Goal: Task Accomplishment & Management: Manage account settings

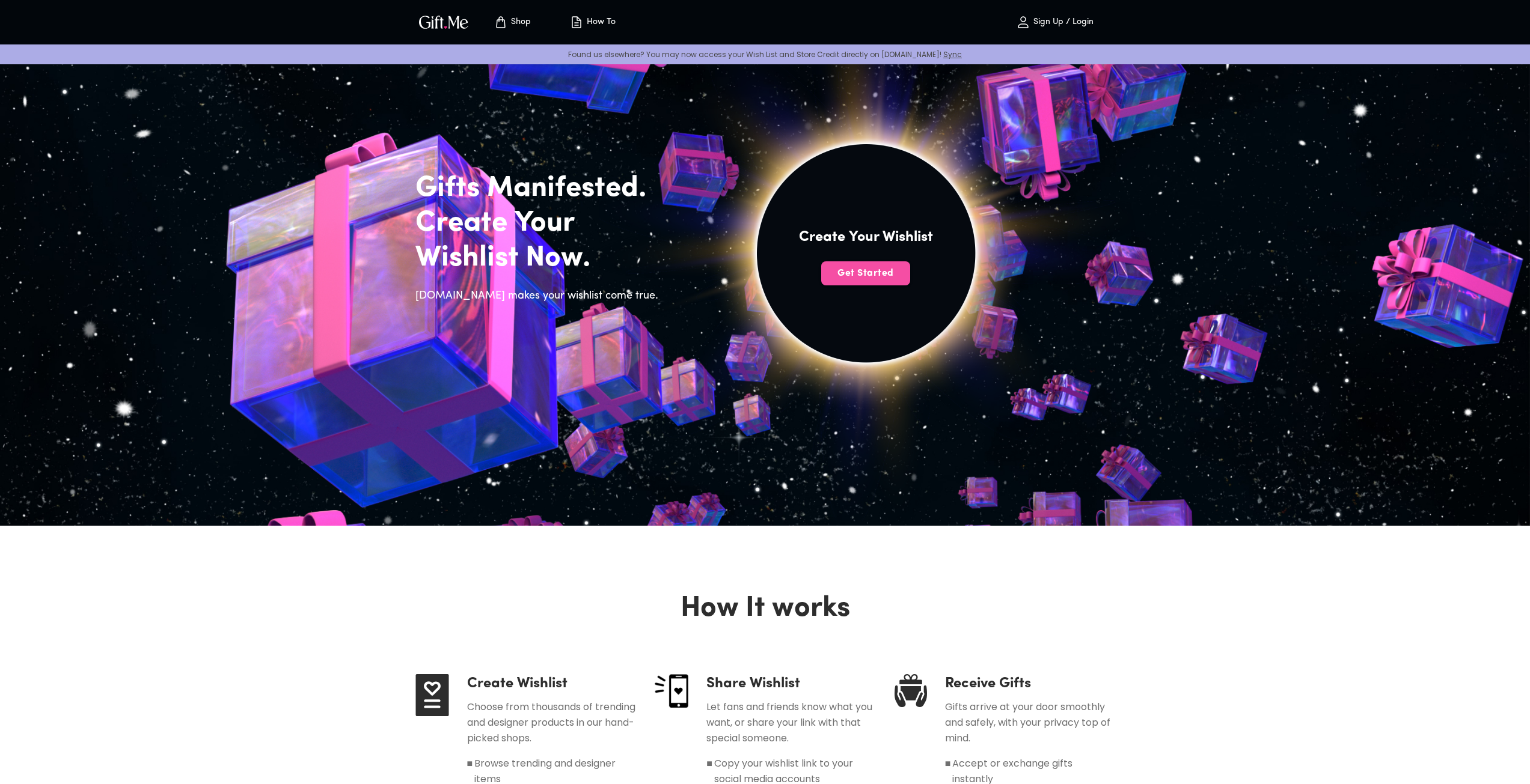
click at [889, 274] on span "Get Started" at bounding box center [866, 274] width 89 height 13
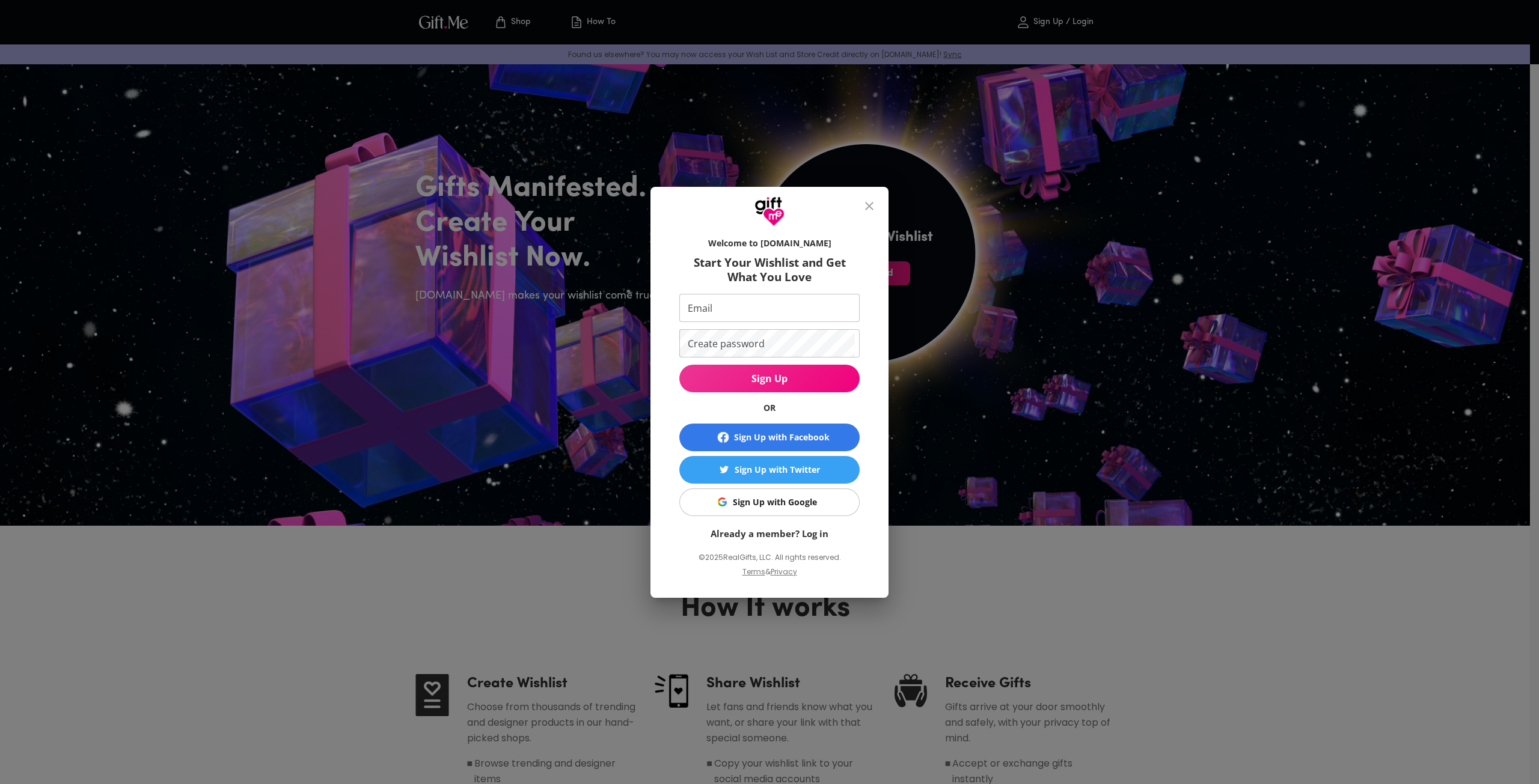
click at [761, 508] on div "Sign Up with Google" at bounding box center [774, 502] width 84 height 13
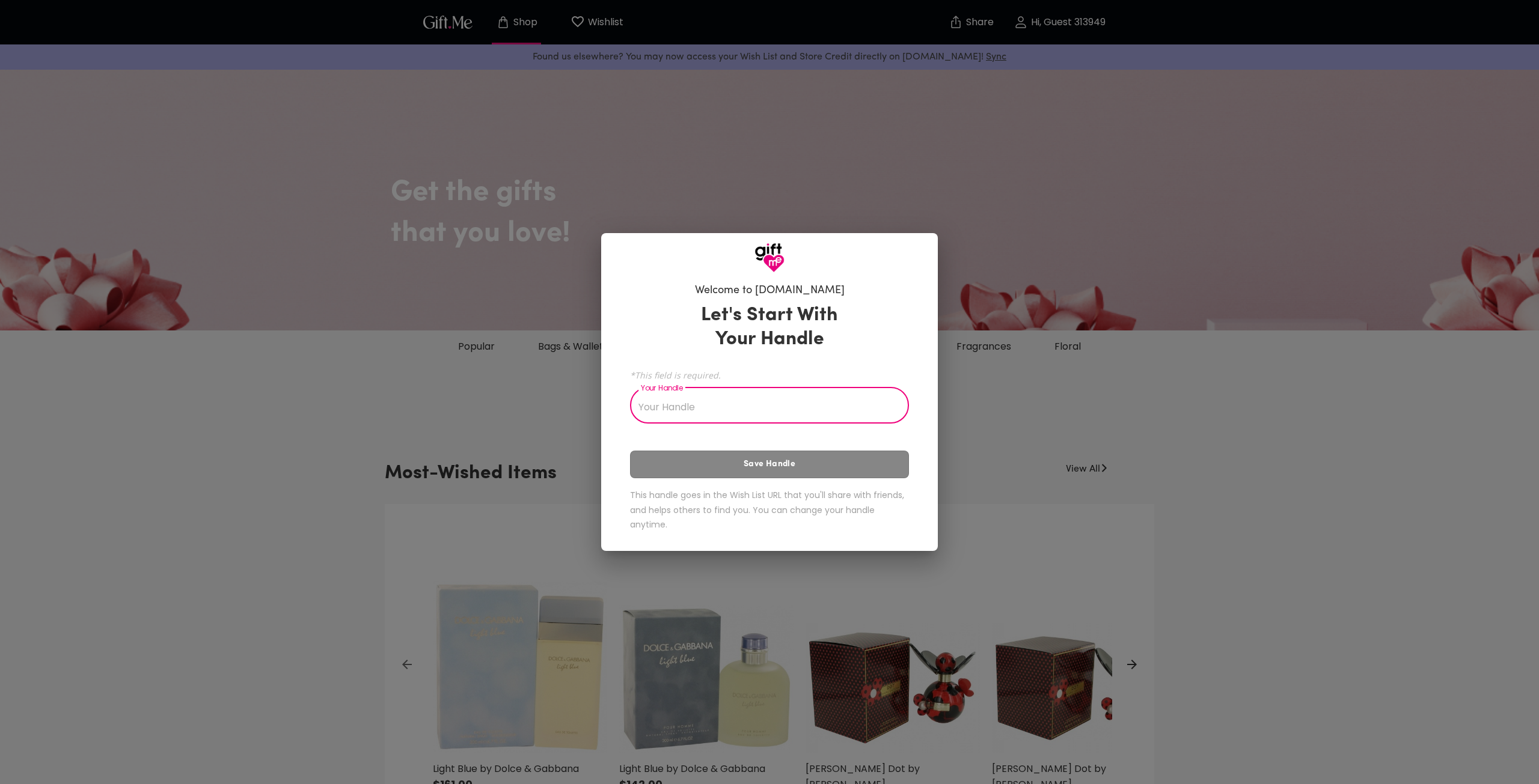
click at [765, 398] on input "Your Handle" at bounding box center [763, 406] width 266 height 34
type input "M"
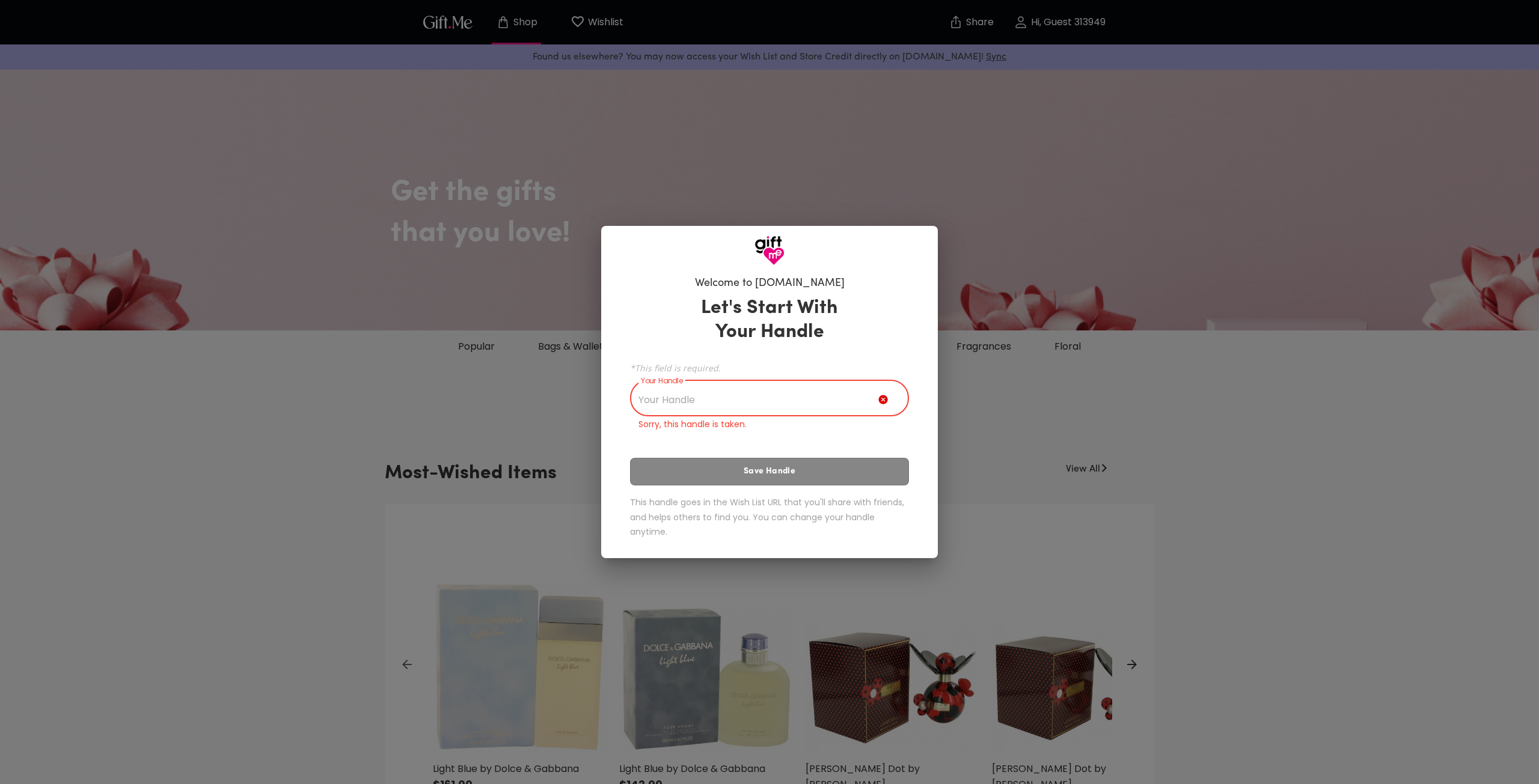
type input "w"
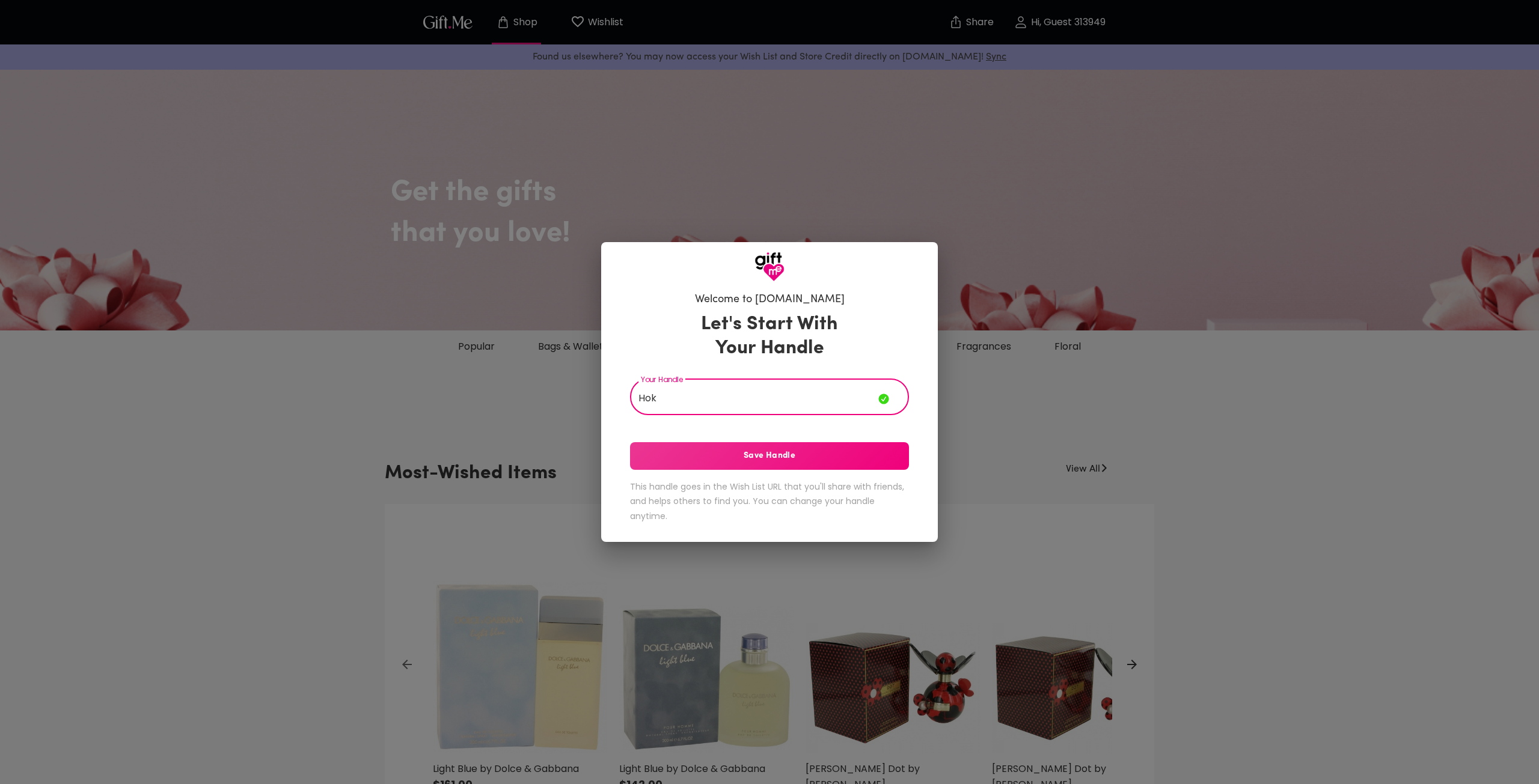
type input "Hok"
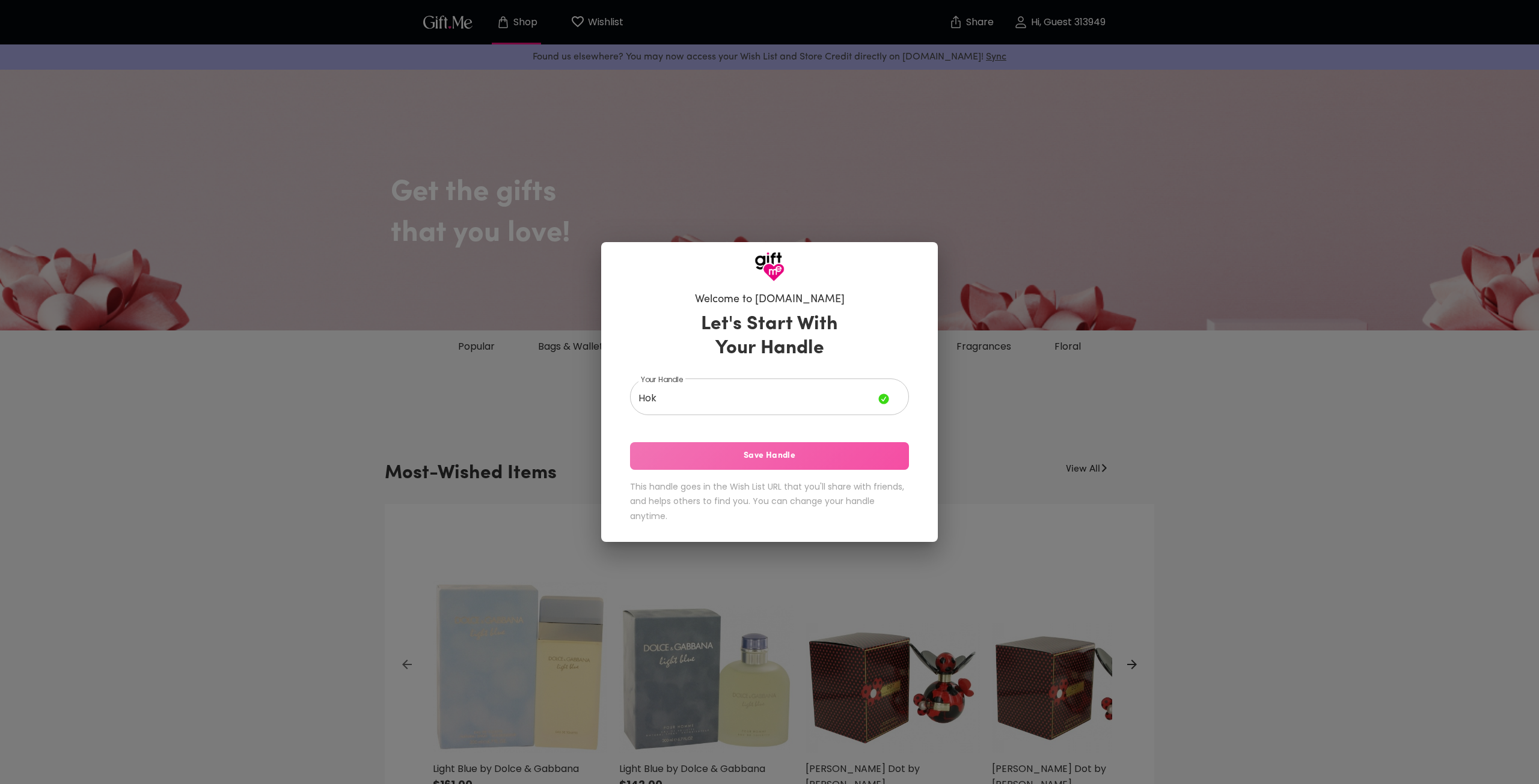
click at [742, 449] on span "Save Handle" at bounding box center [769, 456] width 279 height 13
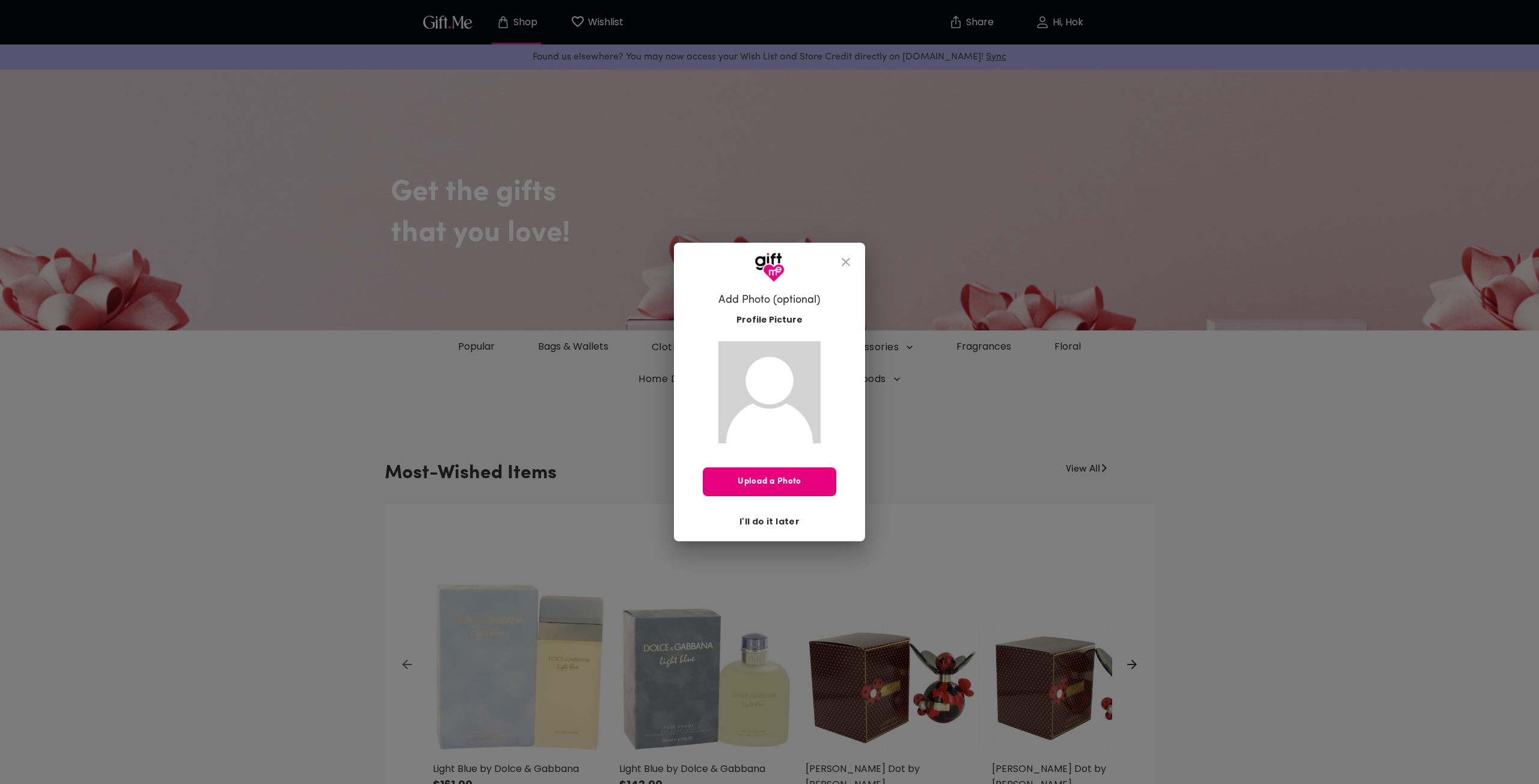
click at [776, 515] on span "I'll do it later" at bounding box center [769, 521] width 60 height 13
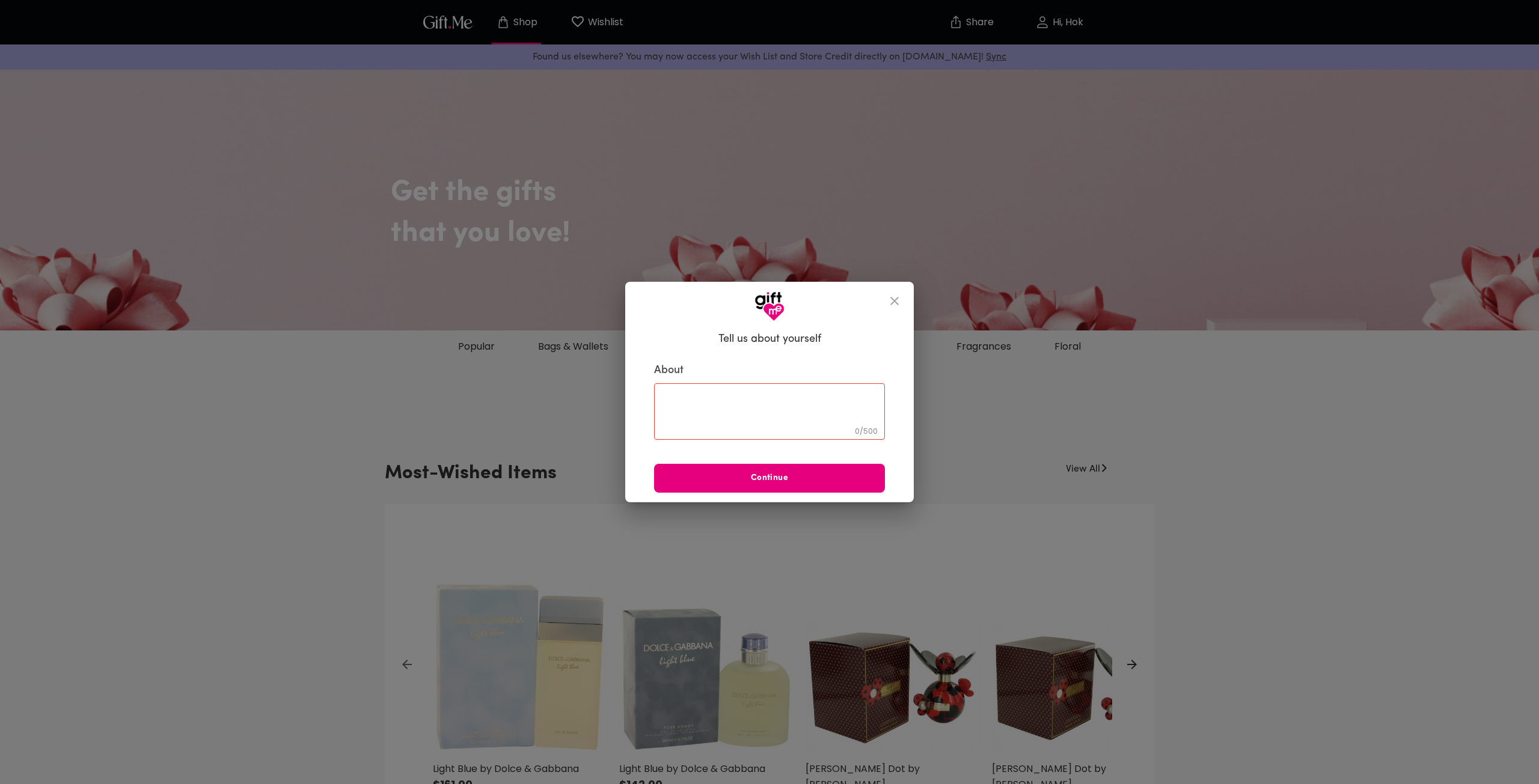
click at [802, 388] on div "0 / 500 ​" at bounding box center [769, 411] width 231 height 57
type textarea "love M 4erver"
click at [777, 501] on div "Tell us about yourself About love M 4erver 13 / 500 ​ Continue" at bounding box center [769, 412] width 289 height 182
click at [780, 485] on button "Continue" at bounding box center [769, 478] width 231 height 29
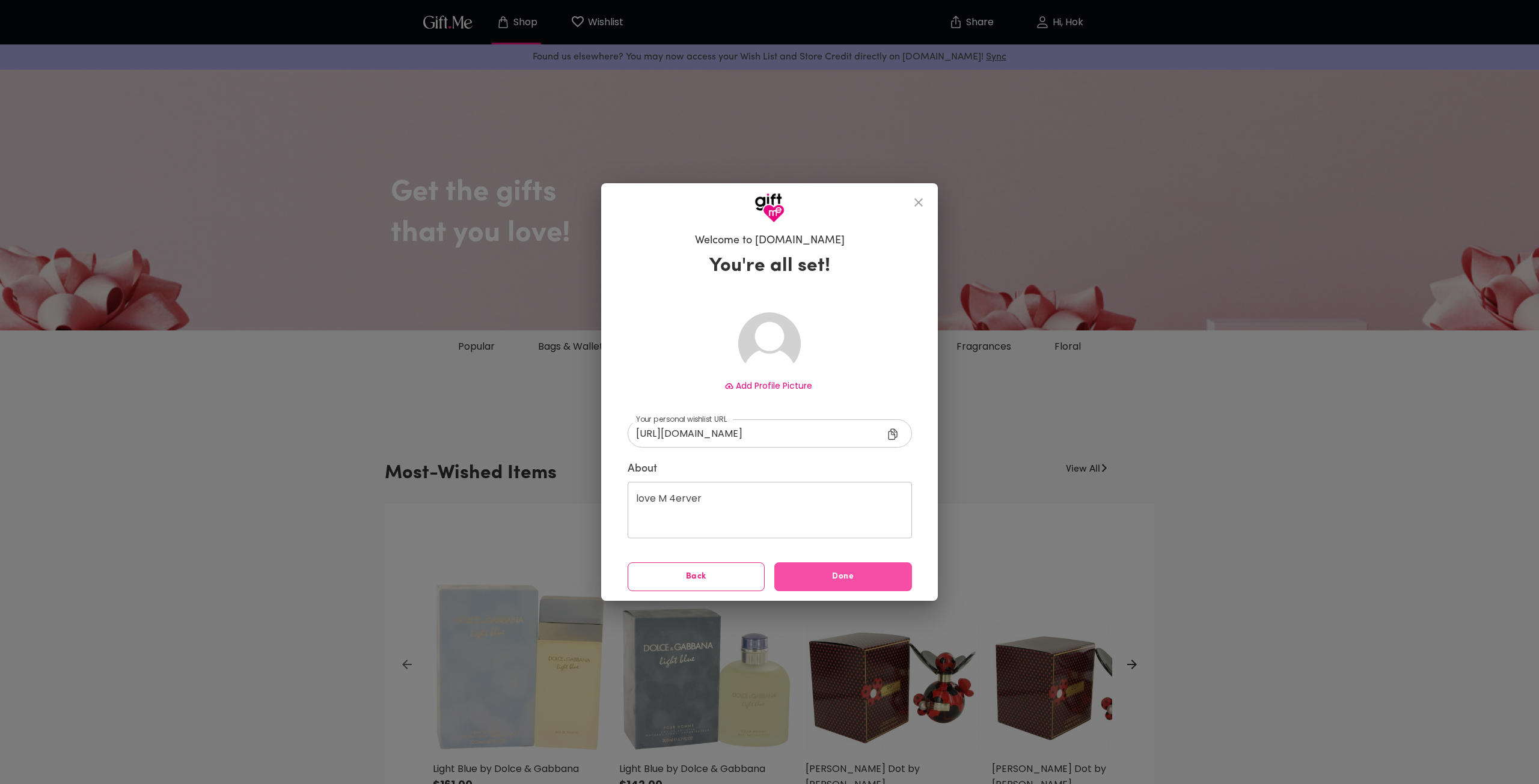
click at [789, 581] on span "Done" at bounding box center [843, 577] width 138 height 13
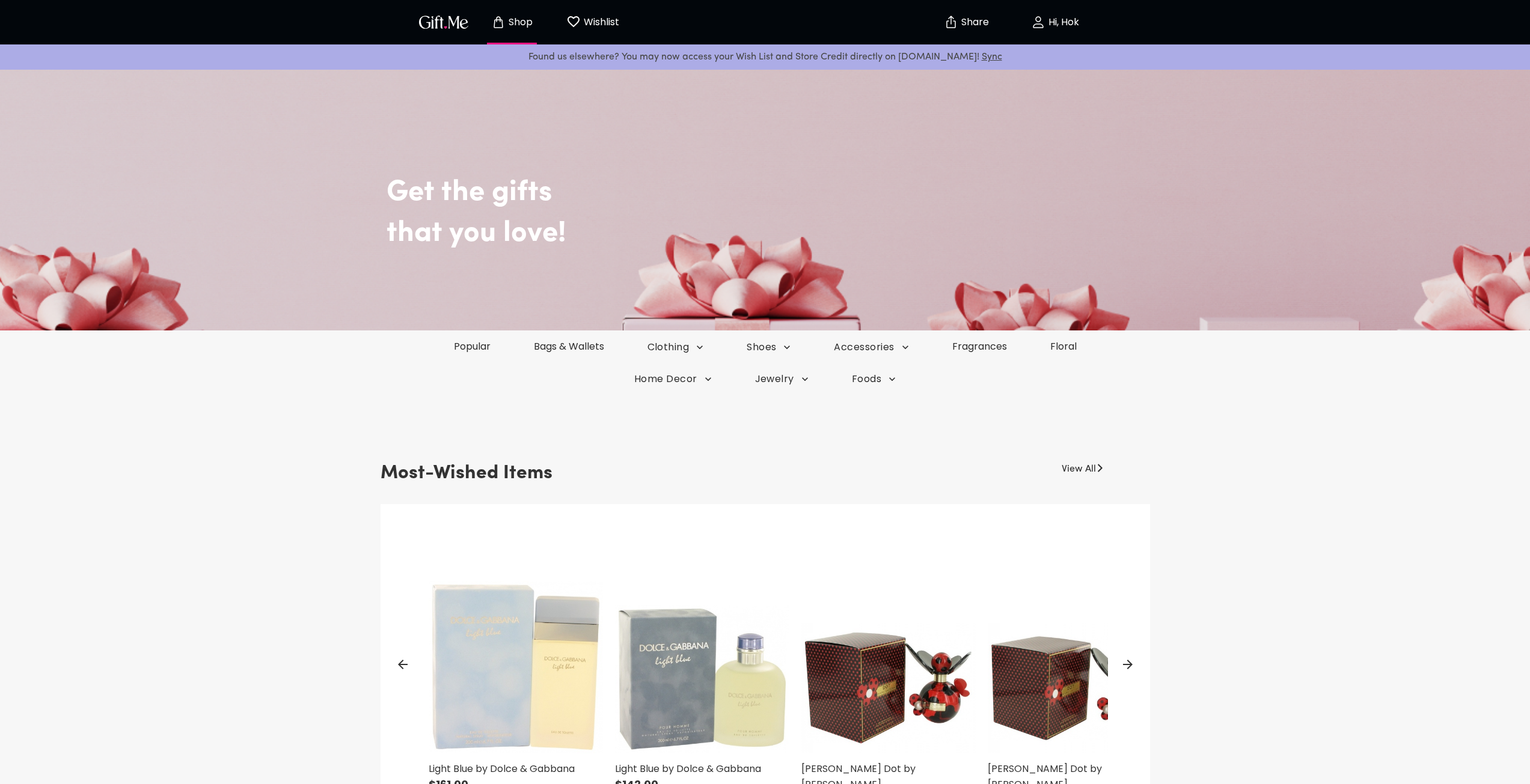
click at [587, 23] on p "Wishlist" at bounding box center [601, 22] width 39 height 16
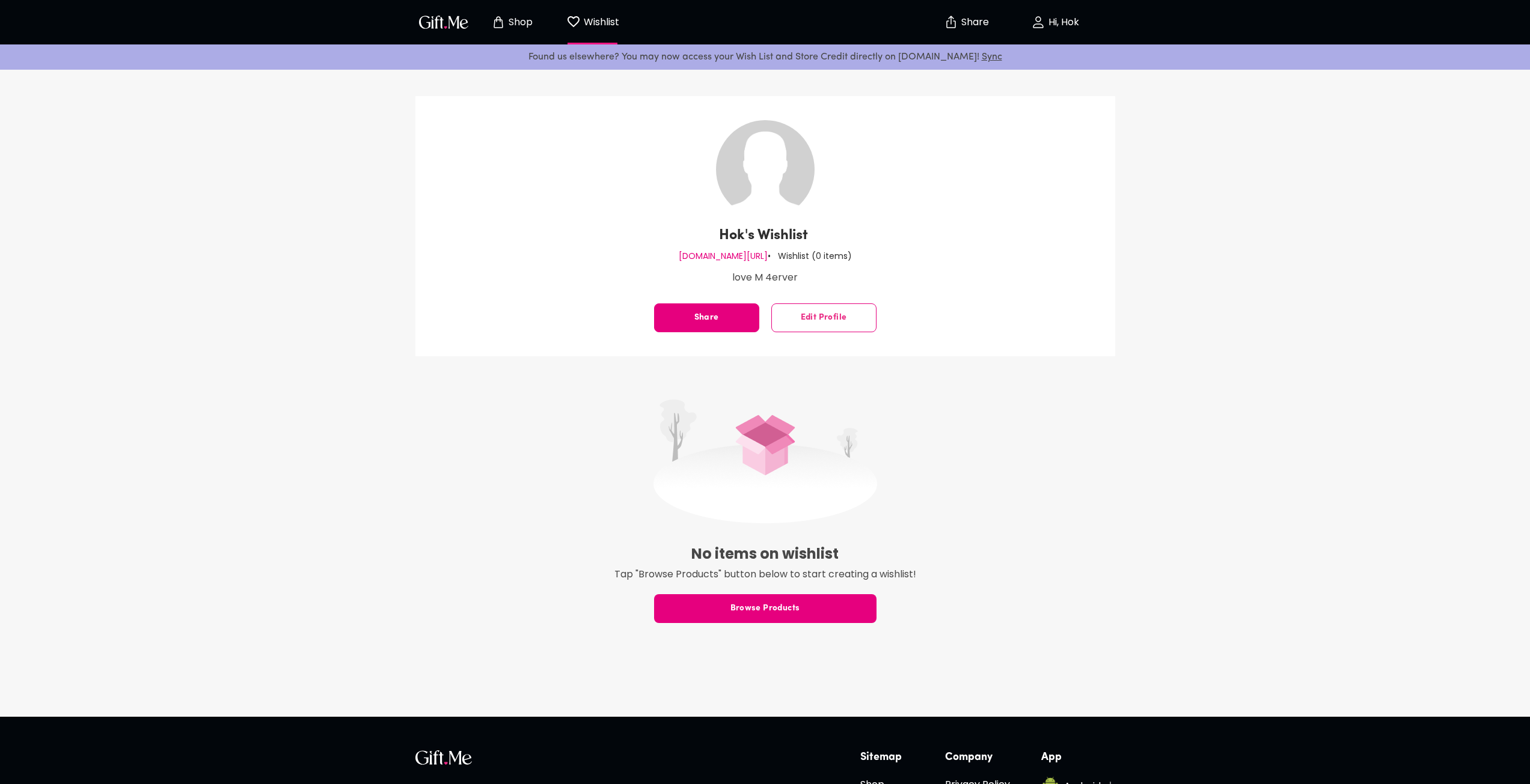
click at [1028, 24] on span "Hi, Hok" at bounding box center [1054, 22] width 106 height 14
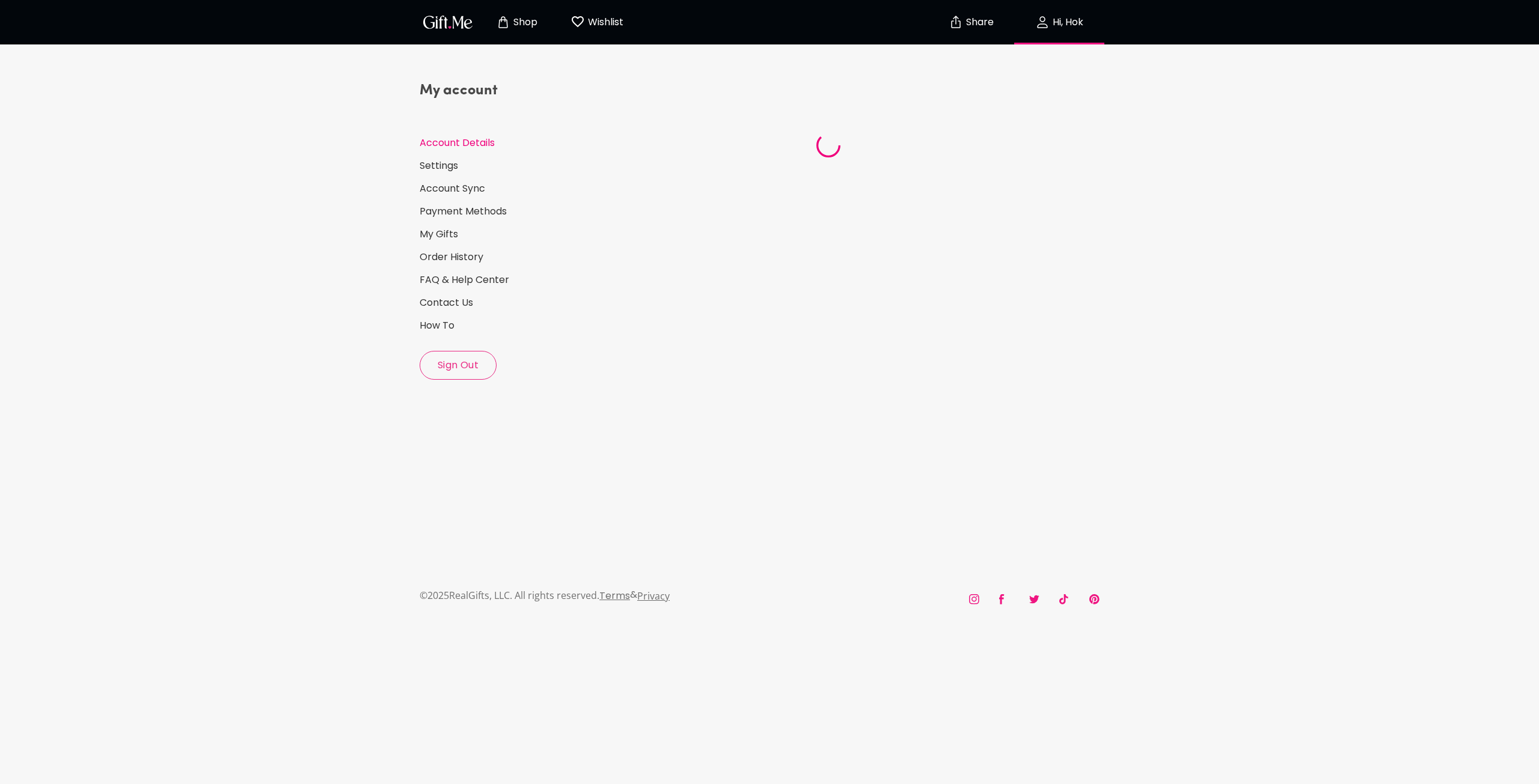
click at [458, 355] on button "Sign Out" at bounding box center [457, 365] width 77 height 29
select select "US"
